Goal: Transaction & Acquisition: Book appointment/travel/reservation

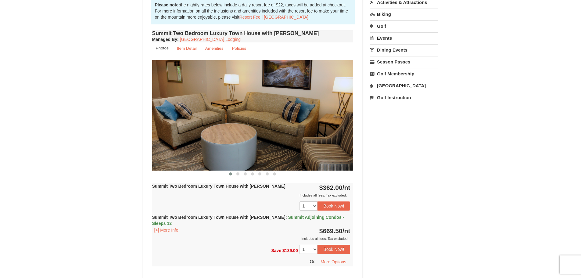
scroll to position [244, 0]
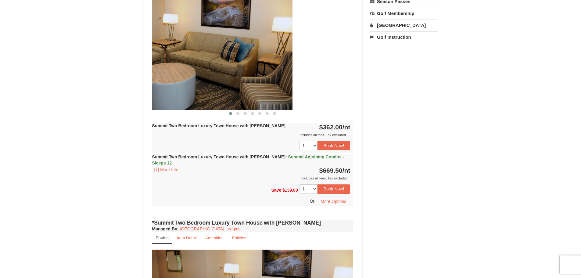
drag, startPoint x: 340, startPoint y: 52, endPoint x: 175, endPoint y: 63, distance: 165.2
click at [175, 63] on img at bounding box center [191, 55] width 201 height 110
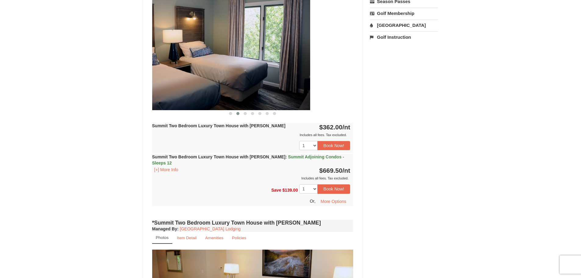
drag, startPoint x: 298, startPoint y: 67, endPoint x: 200, endPoint y: 67, distance: 98.6
click at [200, 67] on img at bounding box center [209, 55] width 201 height 110
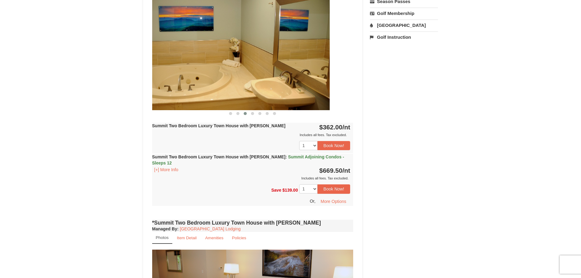
drag, startPoint x: 297, startPoint y: 63, endPoint x: 216, endPoint y: 63, distance: 80.9
click at [216, 63] on img at bounding box center [228, 55] width 201 height 110
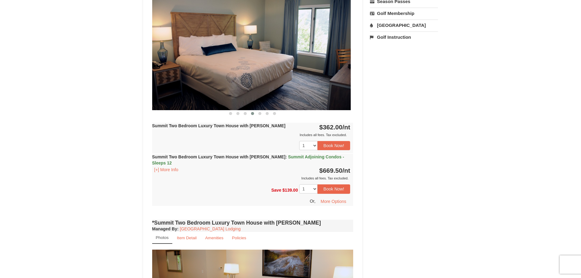
drag, startPoint x: 296, startPoint y: 57, endPoint x: 242, endPoint y: 57, distance: 54.0
click at [242, 57] on img at bounding box center [250, 55] width 201 height 110
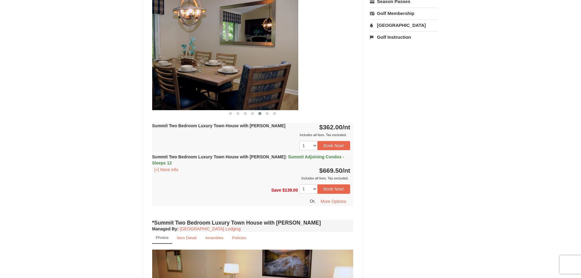
drag, startPoint x: 306, startPoint y: 52, endPoint x: 245, endPoint y: 54, distance: 61.7
click at [245, 54] on img at bounding box center [197, 55] width 201 height 110
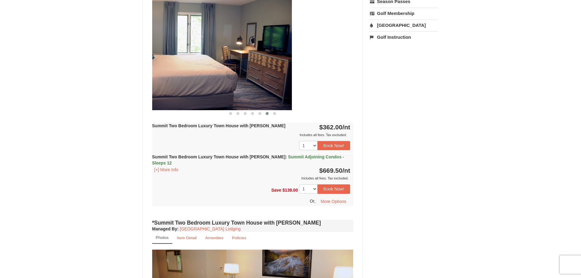
drag, startPoint x: 276, startPoint y: 53, endPoint x: 164, endPoint y: 57, distance: 112.7
click at [164, 57] on img at bounding box center [191, 55] width 201 height 110
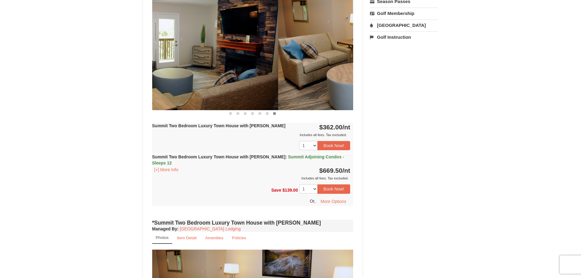
drag, startPoint x: 306, startPoint y: 53, endPoint x: 195, endPoint y: 58, distance: 110.9
click at [209, 58] on img at bounding box center [177, 55] width 201 height 110
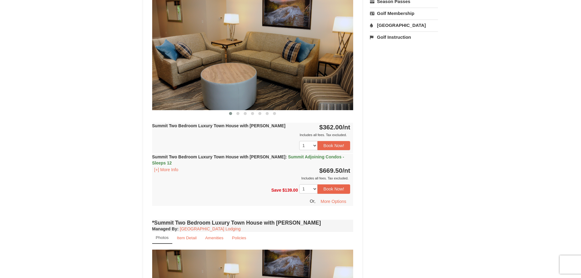
drag, startPoint x: 263, startPoint y: 56, endPoint x: 177, endPoint y: 59, distance: 86.4
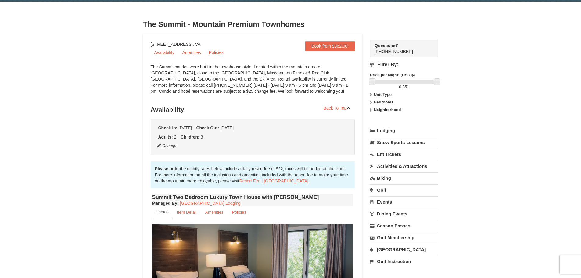
scroll to position [0, 0]
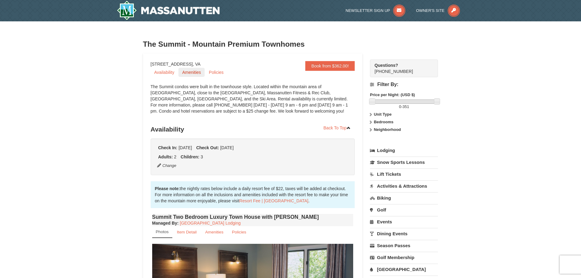
click at [188, 74] on link "Amenities" at bounding box center [192, 72] width 26 height 9
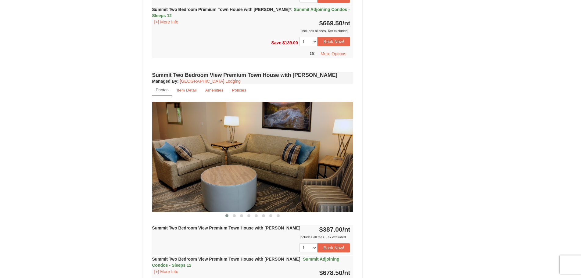
scroll to position [1238, 0]
